Goal: Entertainment & Leisure: Consume media (video, audio)

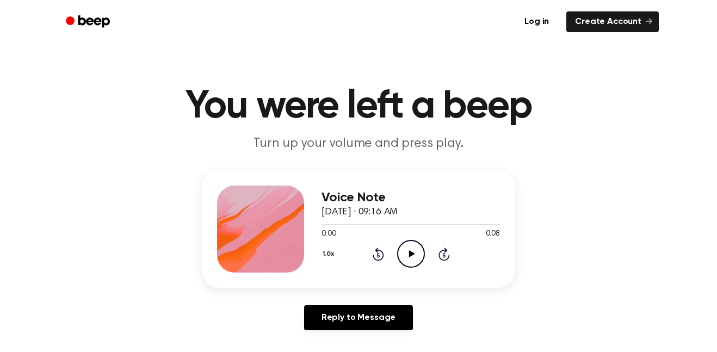
click at [427, 247] on div "1.0x Rewind 5 seconds Play Audio Skip 5 seconds" at bounding box center [411, 254] width 179 height 28
click at [398, 255] on circle at bounding box center [411, 254] width 27 height 27
click at [422, 248] on icon "Play Audio" at bounding box center [411, 254] width 28 height 28
click at [391, 255] on div "1.0x Rewind 5 seconds Play Audio Skip 5 seconds" at bounding box center [411, 254] width 179 height 28
click at [403, 253] on icon "Play Audio" at bounding box center [411, 254] width 28 height 28
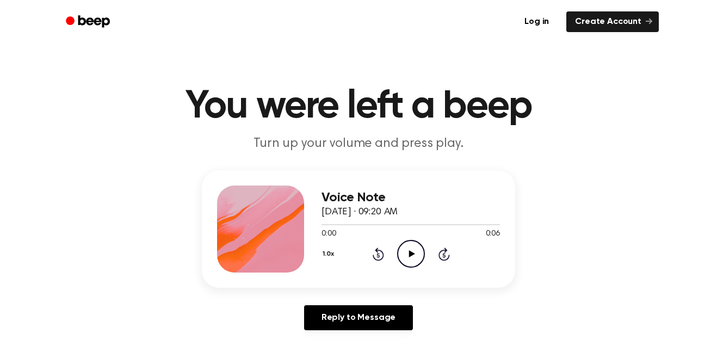
click at [402, 256] on icon "Play Audio" at bounding box center [411, 254] width 28 height 28
click at [418, 261] on icon "Play Audio" at bounding box center [411, 254] width 28 height 28
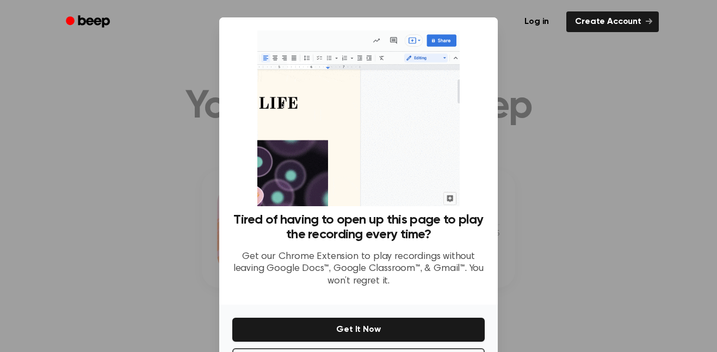
scroll to position [44, 0]
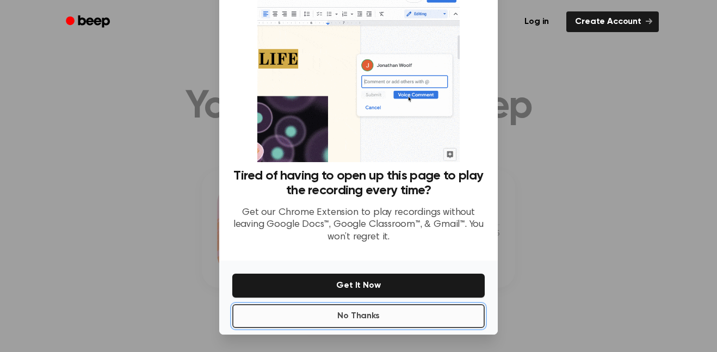
click at [411, 311] on button "No Thanks" at bounding box center [358, 316] width 253 height 24
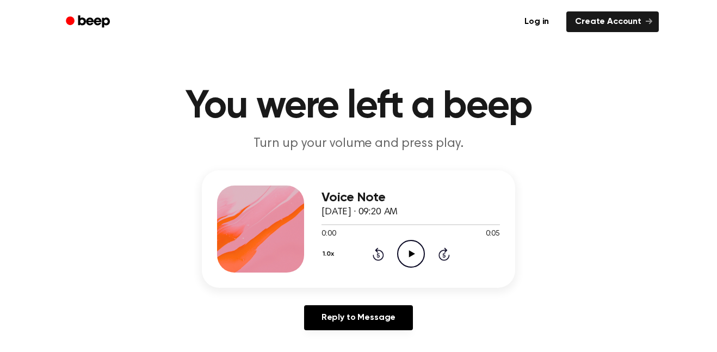
click at [408, 260] on icon "Play Audio" at bounding box center [411, 254] width 28 height 28
click at [413, 256] on icon "Play Audio" at bounding box center [411, 254] width 28 height 28
click at [404, 241] on icon "Play Audio" at bounding box center [411, 254] width 28 height 28
click at [404, 257] on icon "Play Audio" at bounding box center [411, 254] width 28 height 28
click at [413, 249] on icon "Play Audio" at bounding box center [411, 254] width 28 height 28
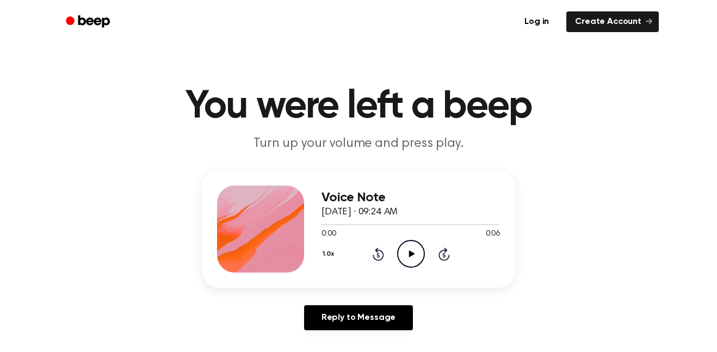
click at [418, 255] on icon "Play Audio" at bounding box center [411, 254] width 28 height 28
